Goal: Task Accomplishment & Management: Manage account settings

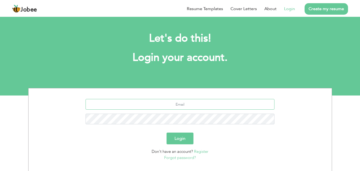
click at [182, 104] on input "text" at bounding box center [180, 104] width 189 height 11
type input "[PERSON_NAME][EMAIL_ADDRESS][DOMAIN_NAME]"
click at [167, 132] on button "Login" at bounding box center [180, 138] width 27 height 12
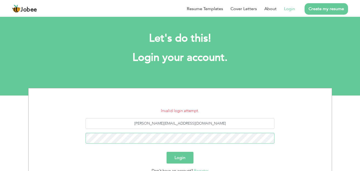
click at [167, 152] on button "Login" at bounding box center [180, 158] width 27 height 12
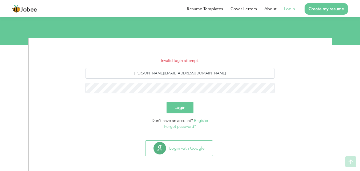
scroll to position [51, 0]
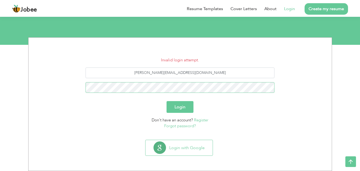
click at [167, 101] on button "Login" at bounding box center [180, 107] width 27 height 12
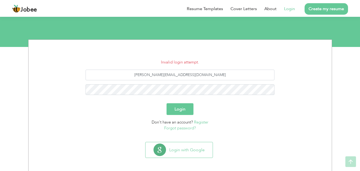
scroll to position [51, 0]
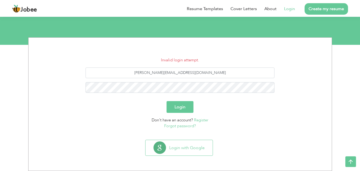
click at [183, 126] on link "Forgot password?" at bounding box center [180, 125] width 32 height 5
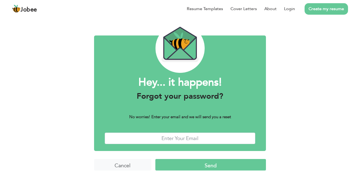
scroll to position [21, 0]
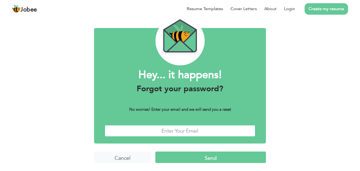
click at [206, 130] on input "text" at bounding box center [180, 130] width 151 height 11
type input "[PERSON_NAME][EMAIL_ADDRESS][DOMAIN_NAME]"
click at [219, 156] on input "Send" at bounding box center [210, 156] width 111 height 11
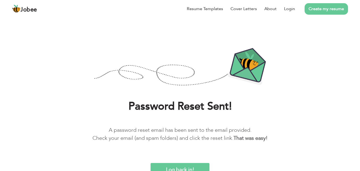
scroll to position [10, 0]
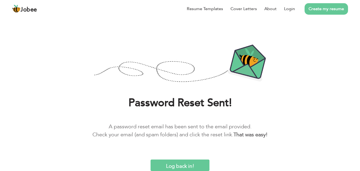
click at [199, 164] on input "Log back in!" at bounding box center [180, 164] width 59 height 11
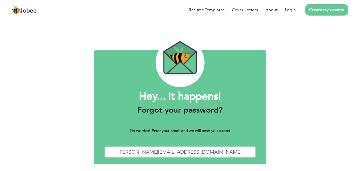
scroll to position [21, 0]
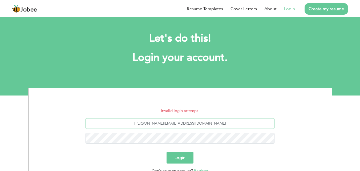
click at [212, 123] on input "[PERSON_NAME][EMAIL_ADDRESS][DOMAIN_NAME]" at bounding box center [180, 123] width 189 height 11
drag, startPoint x: 211, startPoint y: 120, endPoint x: 151, endPoint y: 118, distance: 60.6
click at [151, 118] on input "[PERSON_NAME][EMAIL_ADDRESS][DOMAIN_NAME]" at bounding box center [180, 123] width 189 height 11
type input "[PERSON_NAME][EMAIL_ADDRESS][DOMAIN_NAME]"
click at [167, 152] on button "Login" at bounding box center [180, 158] width 27 height 12
